Goal: Information Seeking & Learning: Learn about a topic

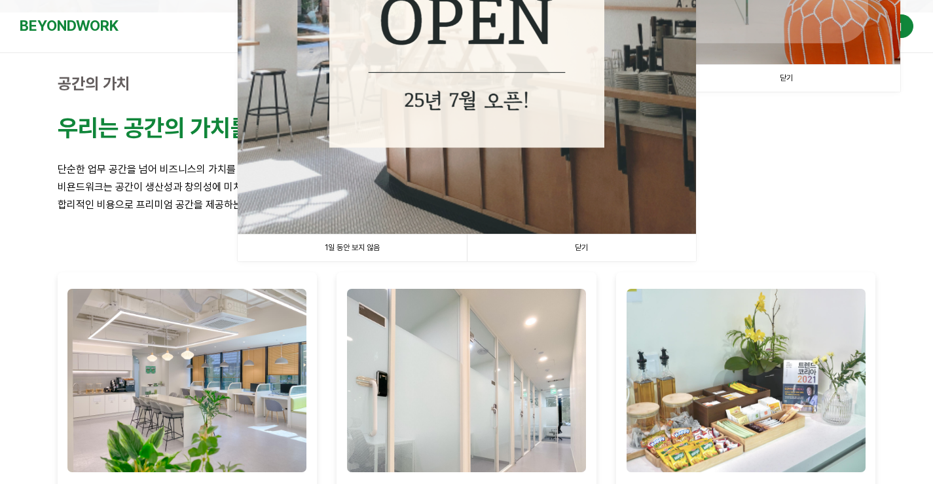
scroll to position [393, 0]
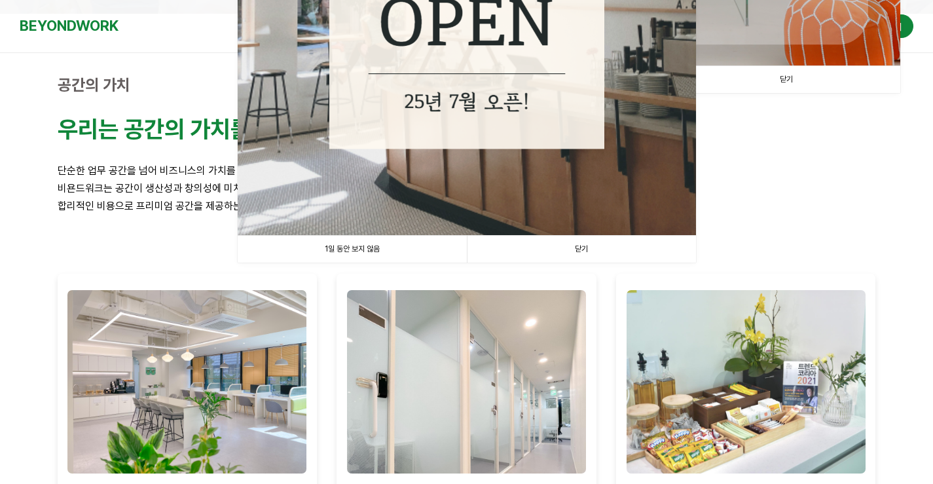
click at [579, 238] on link "닫기" at bounding box center [581, 249] width 229 height 27
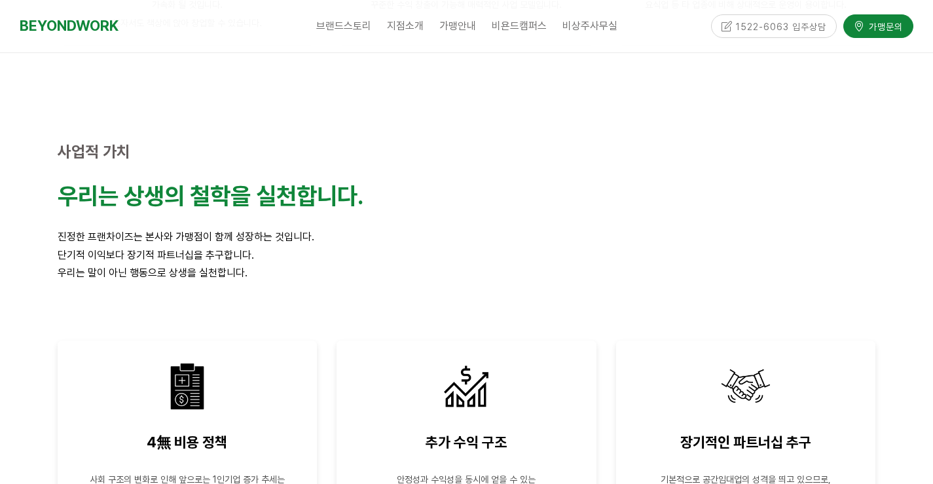
scroll to position [2357, 0]
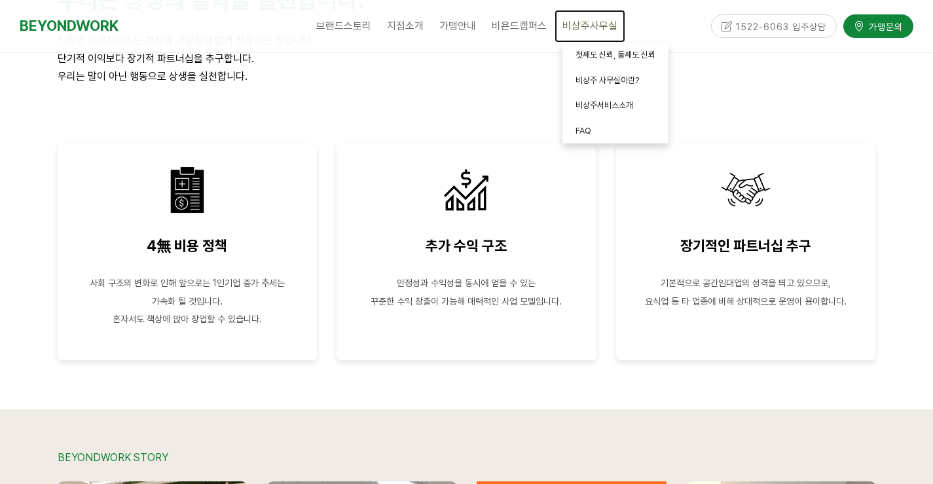
click at [587, 24] on span "비상주사무실" at bounding box center [589, 26] width 55 height 12
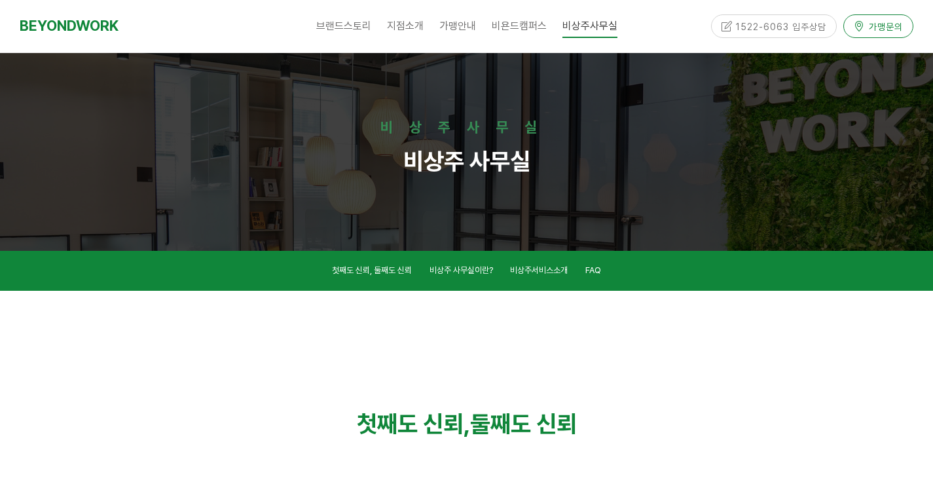
click at [868, 31] on span "가맹문의" at bounding box center [884, 25] width 38 height 13
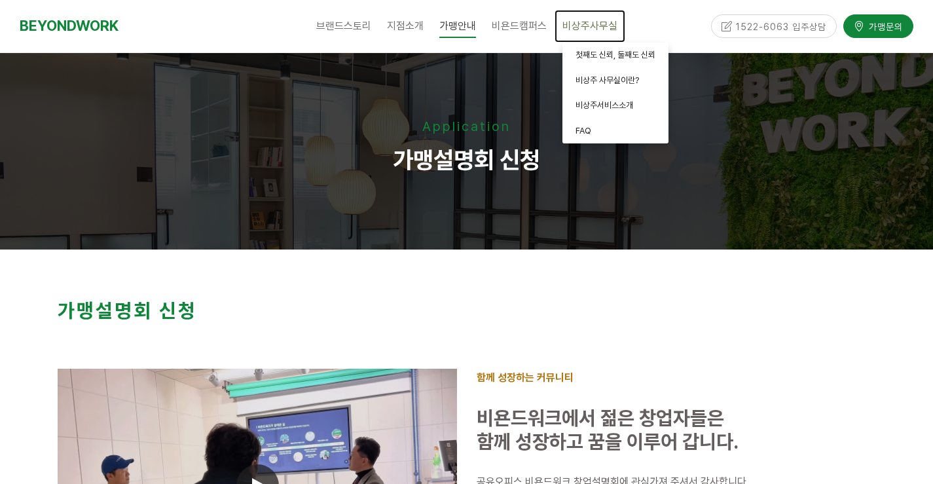
click at [593, 31] on span "비상주사무실" at bounding box center [589, 26] width 55 height 12
